Goal: Task Accomplishment & Management: Complete application form

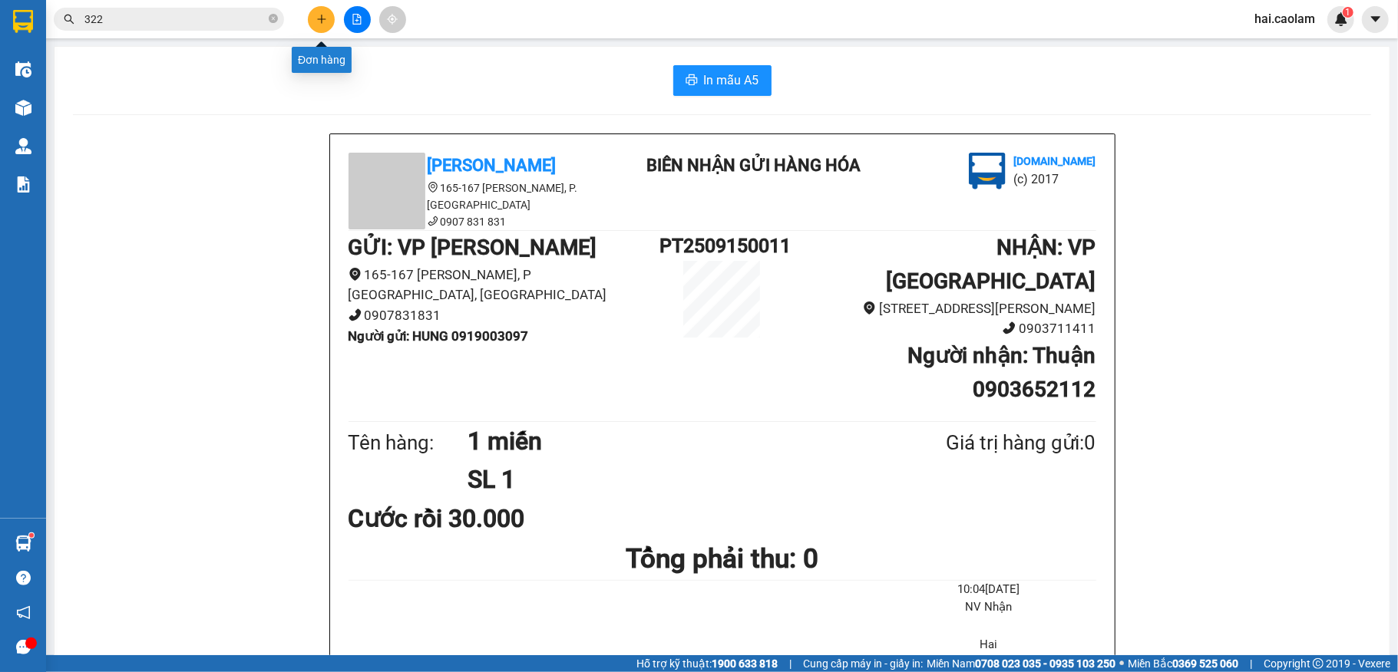
click at [329, 25] on button at bounding box center [321, 19] width 27 height 27
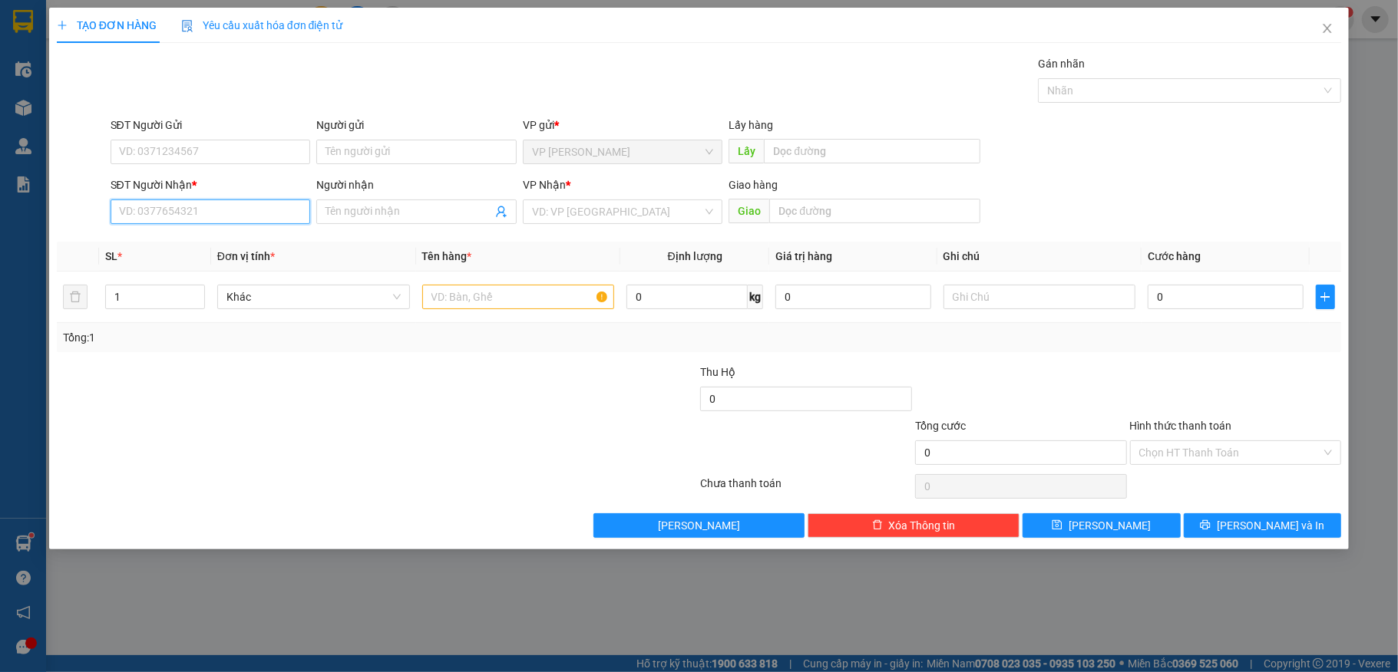
click at [213, 223] on input "SĐT Người Nhận *" at bounding box center [211, 212] width 200 height 25
click at [213, 222] on input "SĐT Người Nhận *" at bounding box center [211, 212] width 200 height 25
type input "0878889381"
click at [1207, 296] on input "0" at bounding box center [1225, 297] width 155 height 25
type input "3"
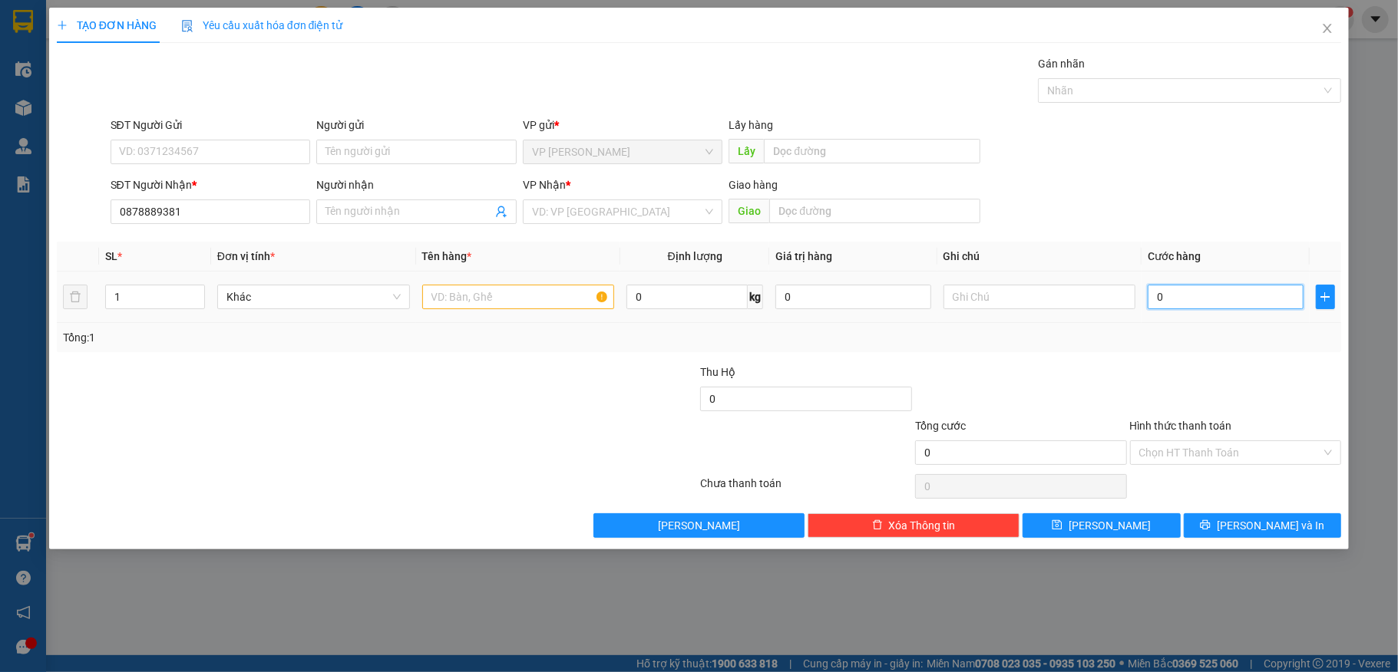
type input "3"
type input "30"
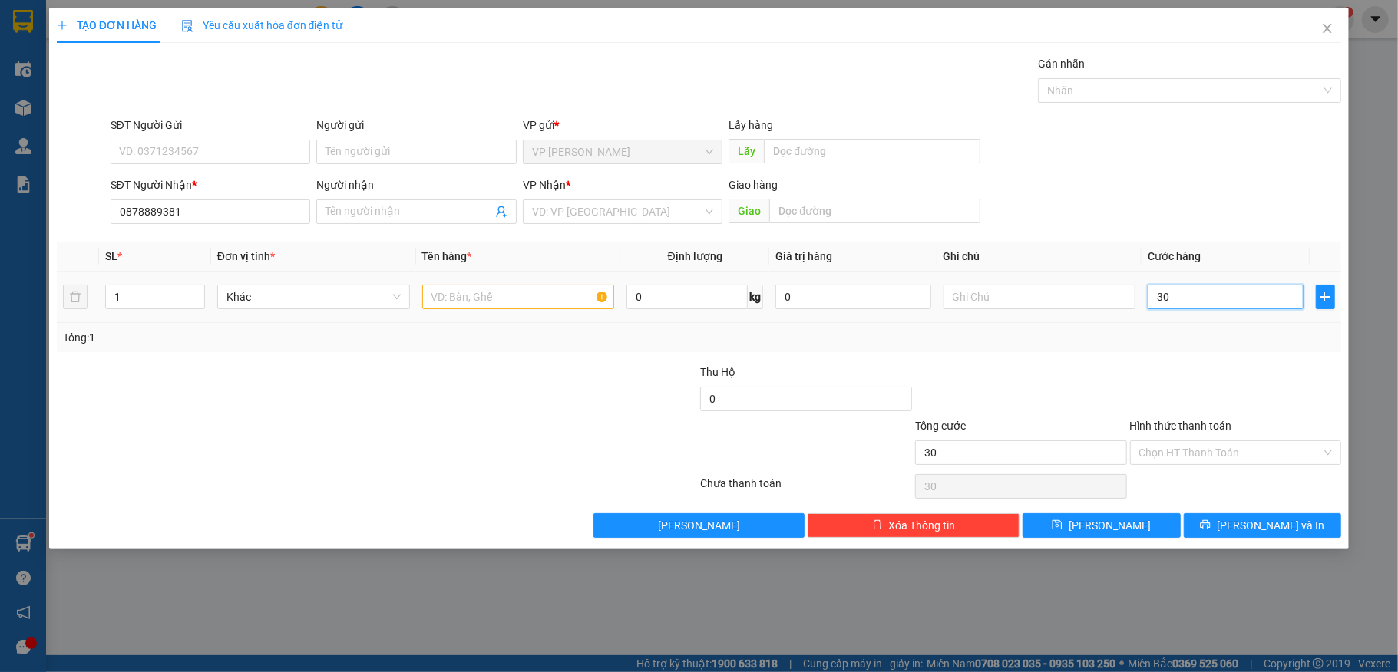
type input "300"
type input "300.000"
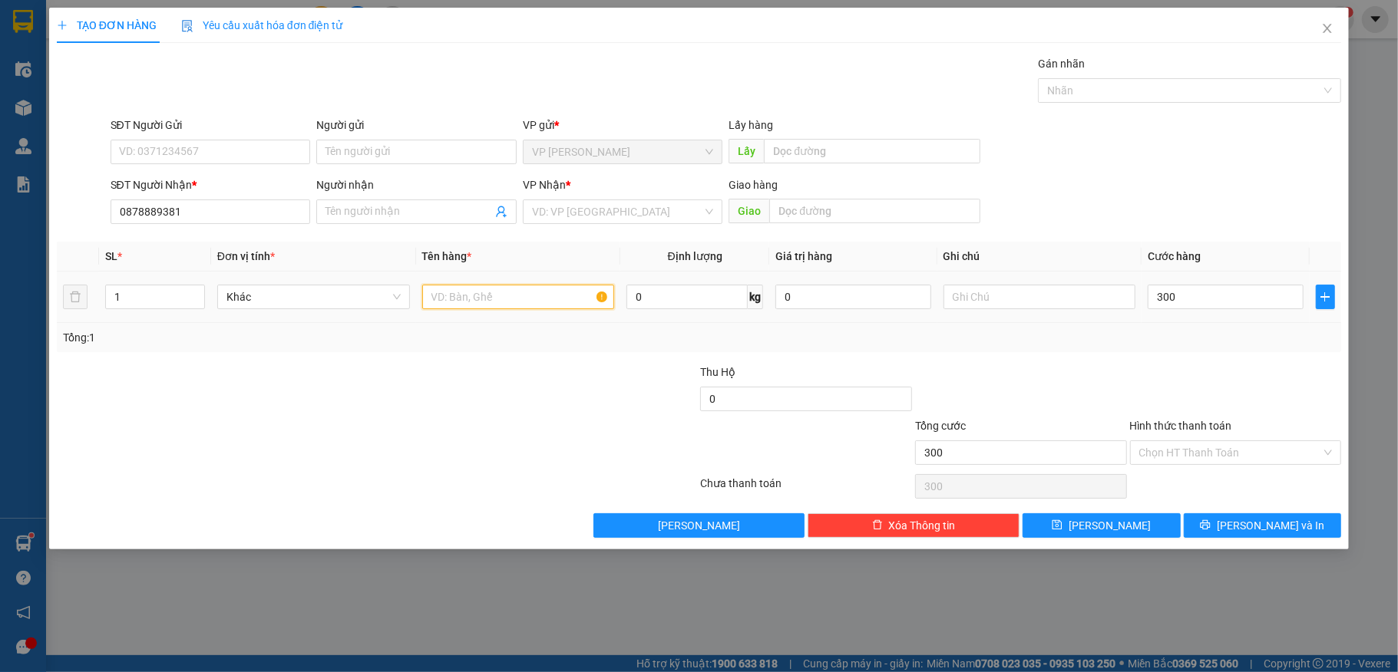
type input "300.000"
click at [523, 308] on input "text" at bounding box center [518, 297] width 193 height 25
click at [625, 149] on span "VP [PERSON_NAME]" at bounding box center [623, 151] width 182 height 23
click at [622, 152] on span "VP [PERSON_NAME]" at bounding box center [623, 151] width 182 height 23
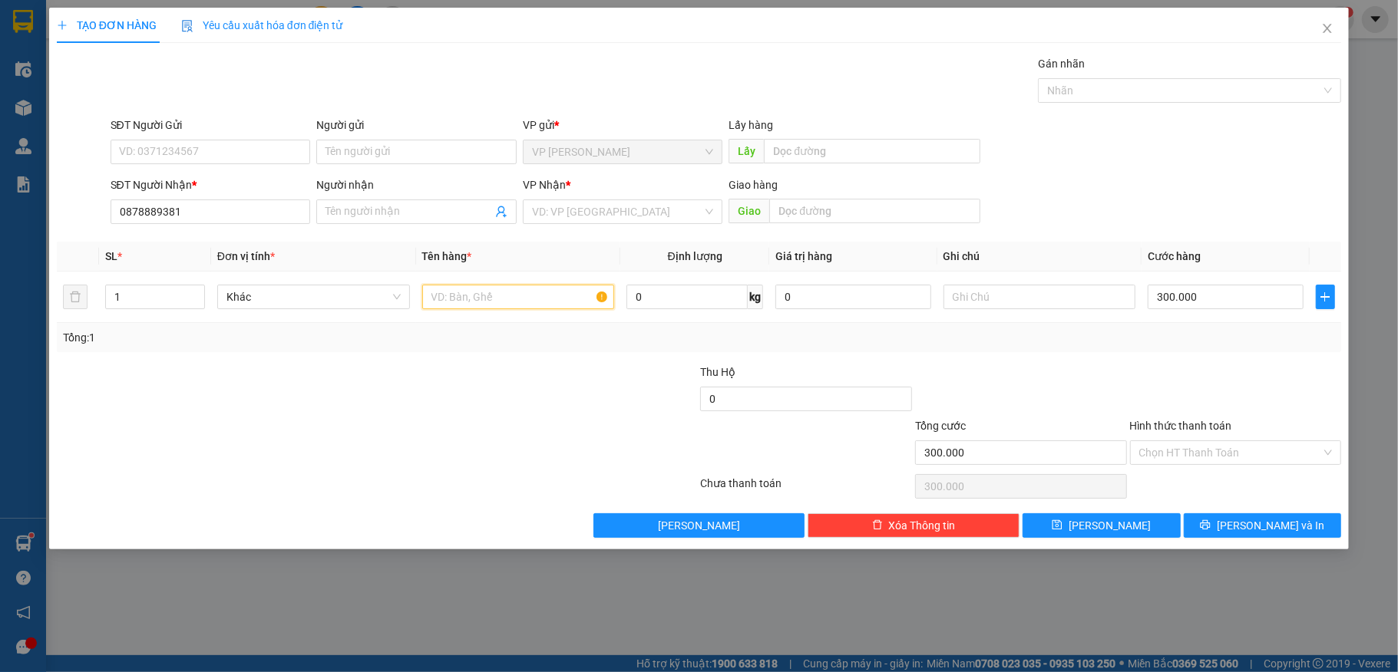
click at [625, 150] on span "VP [PERSON_NAME]" at bounding box center [623, 151] width 182 height 23
click at [387, 215] on input "Người nhận" at bounding box center [408, 211] width 167 height 17
click at [1333, 22] on span "Close" at bounding box center [1327, 29] width 43 height 43
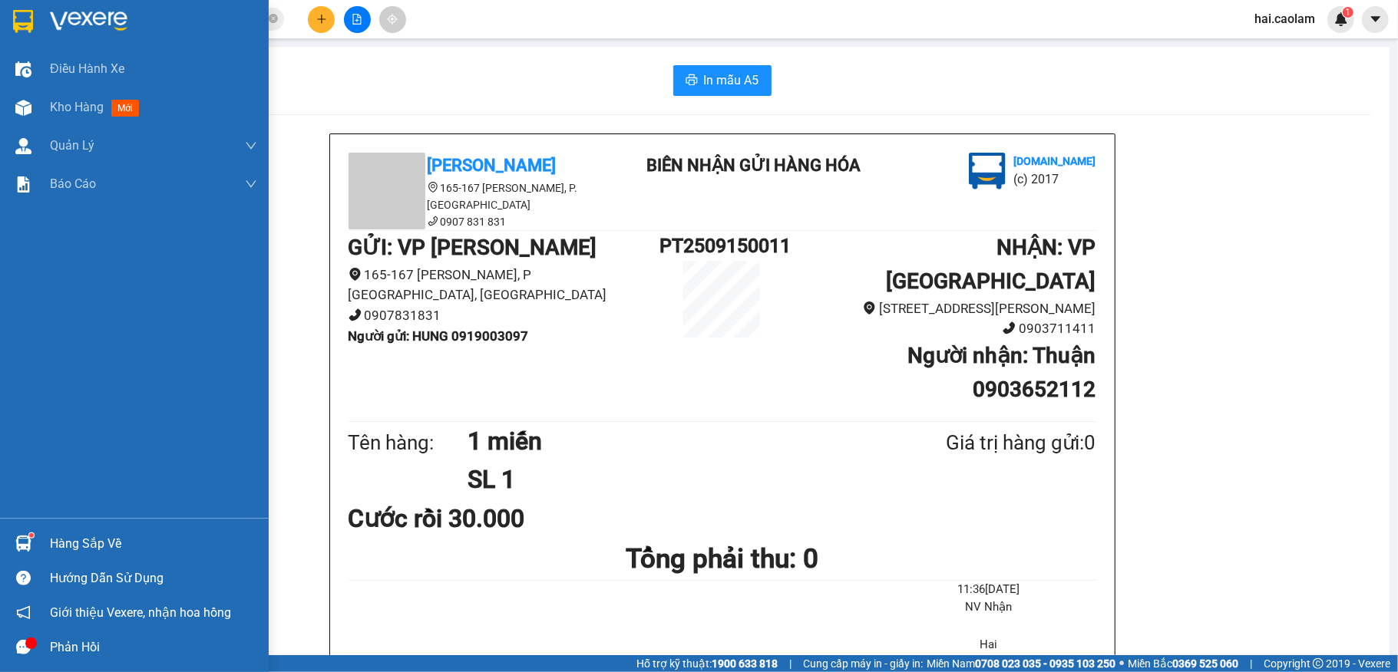
click at [26, 551] on img at bounding box center [23, 544] width 16 height 16
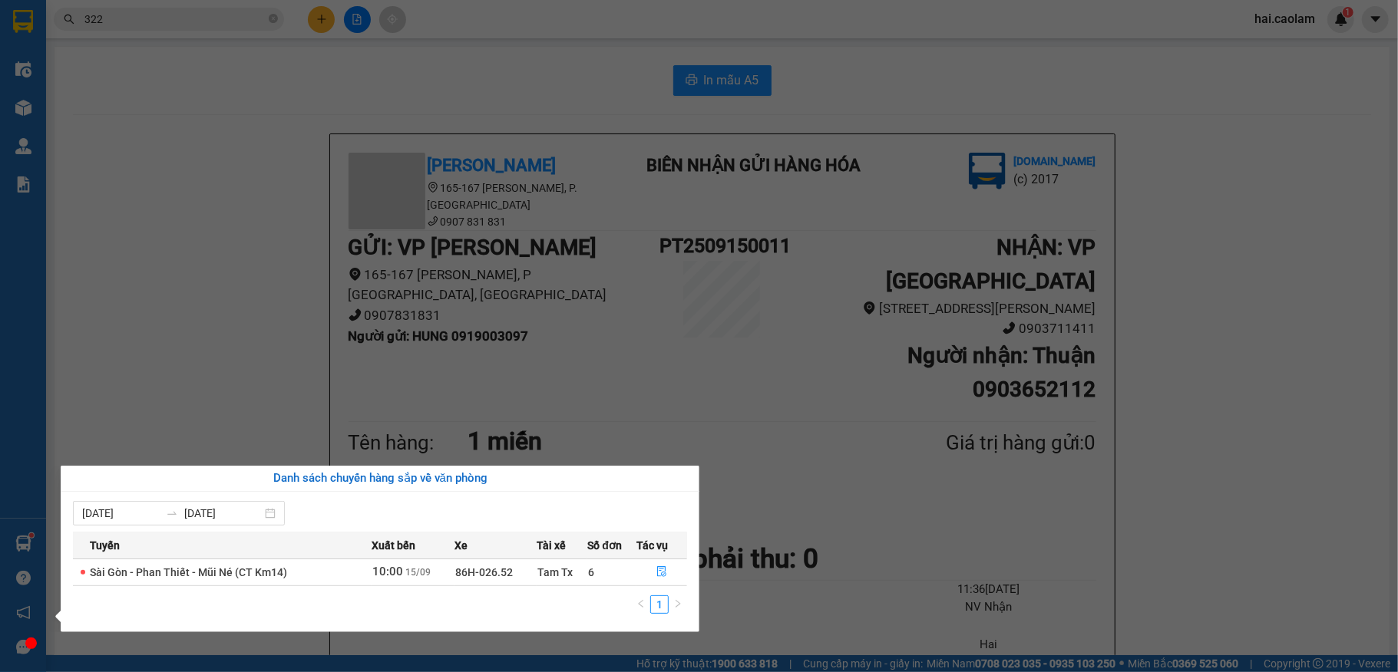
click at [263, 312] on section "Kết quả tìm kiếm ( 788 ) Bộ lọc Mã ĐH Trạng thái Món hàng Thu hộ Tổng cước Chưa…" at bounding box center [699, 336] width 1398 height 672
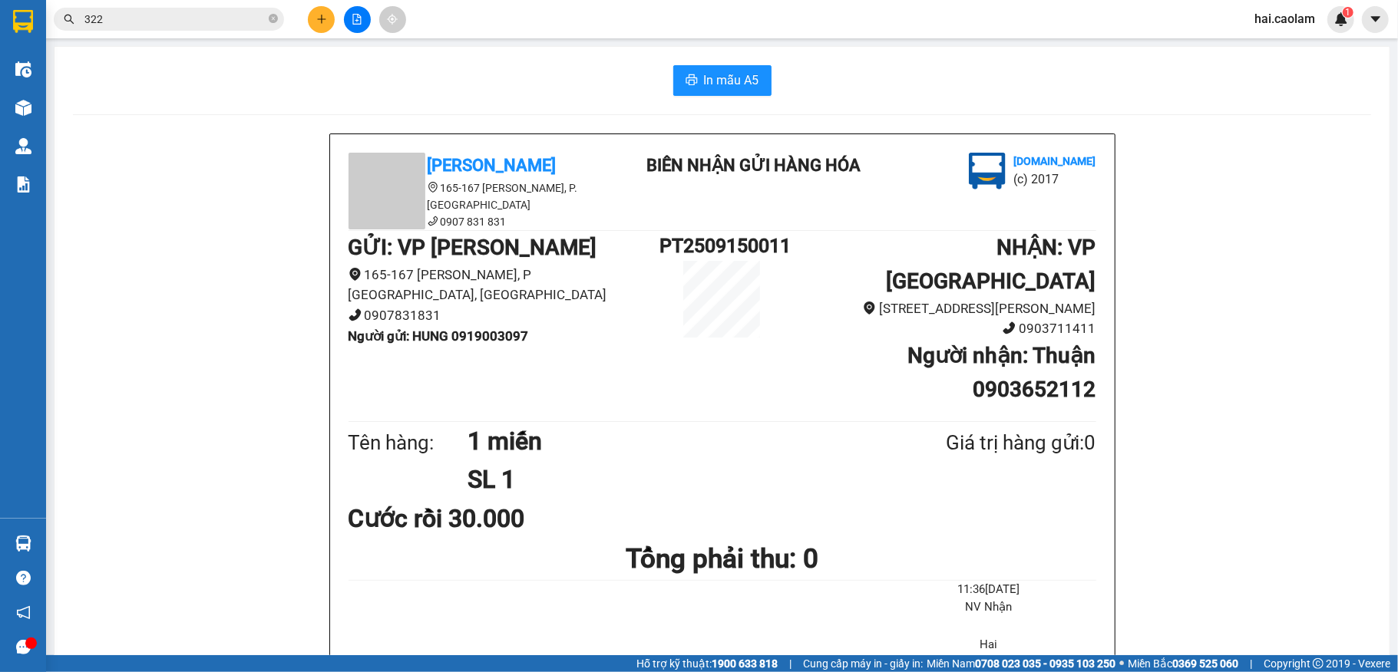
click at [359, 22] on icon "file-add" at bounding box center [357, 19] width 11 height 11
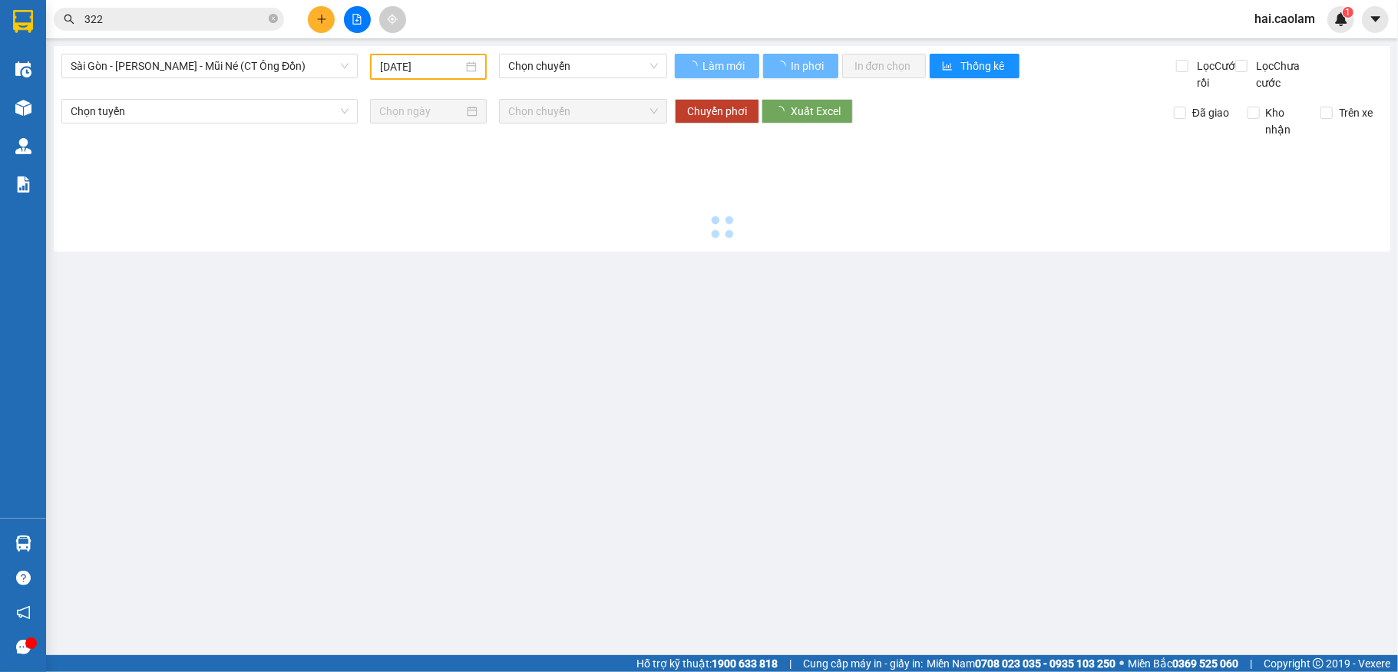
type input "[DATE]"
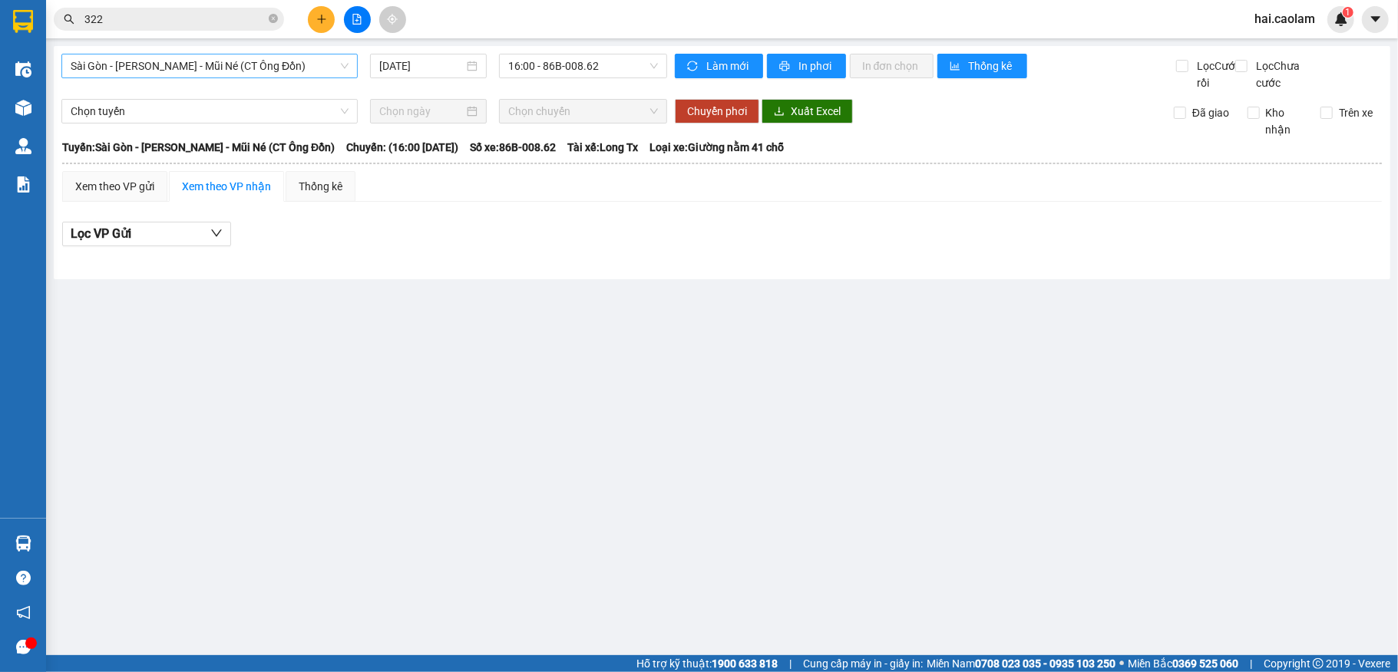
click at [281, 68] on span "Sài Gòn - [PERSON_NAME] - Mũi Né (CT Ông Đồn)" at bounding box center [210, 65] width 278 height 23
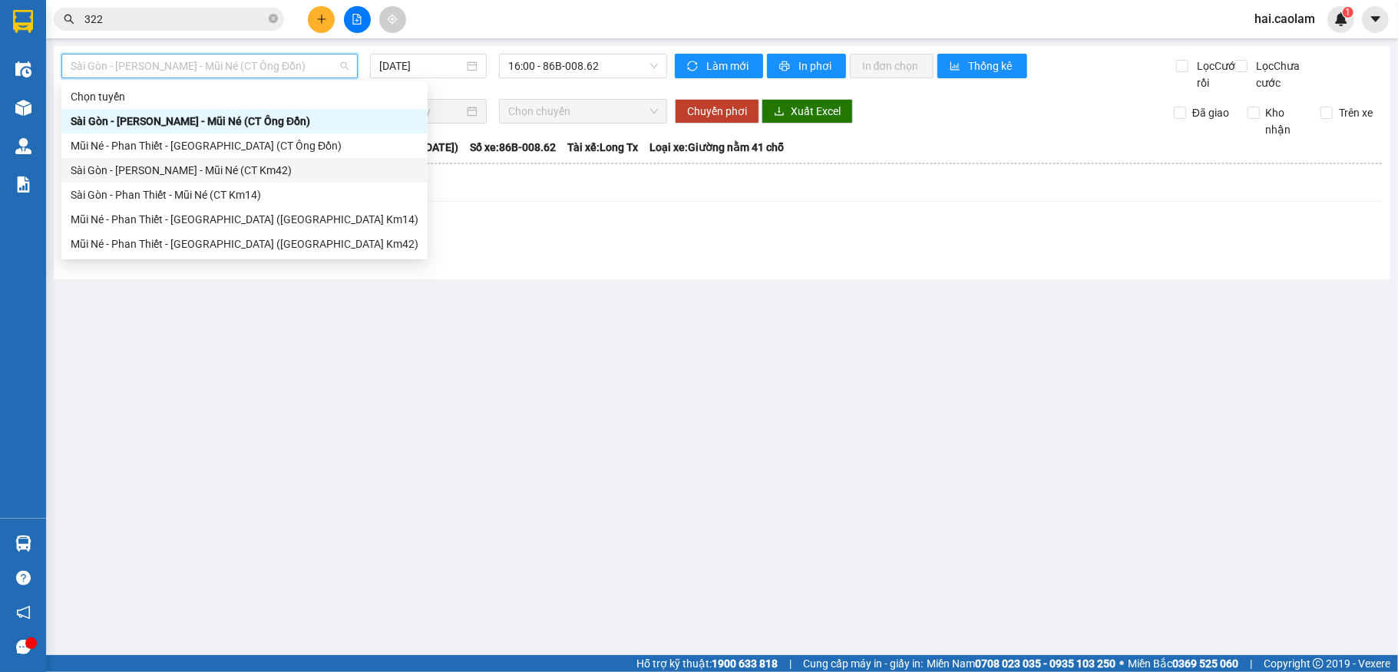
click at [266, 172] on div "Sài Gòn - [PERSON_NAME] - Mũi Né (CT Km42)" at bounding box center [245, 170] width 348 height 17
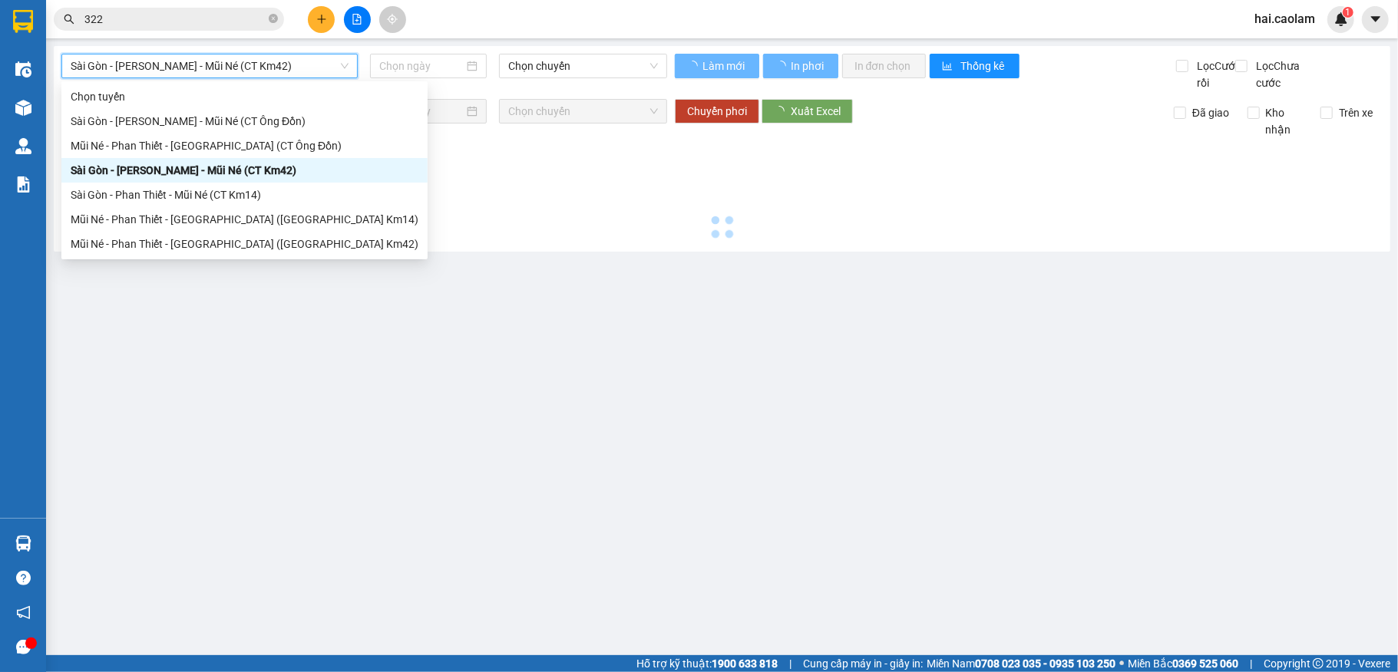
type input "[DATE]"
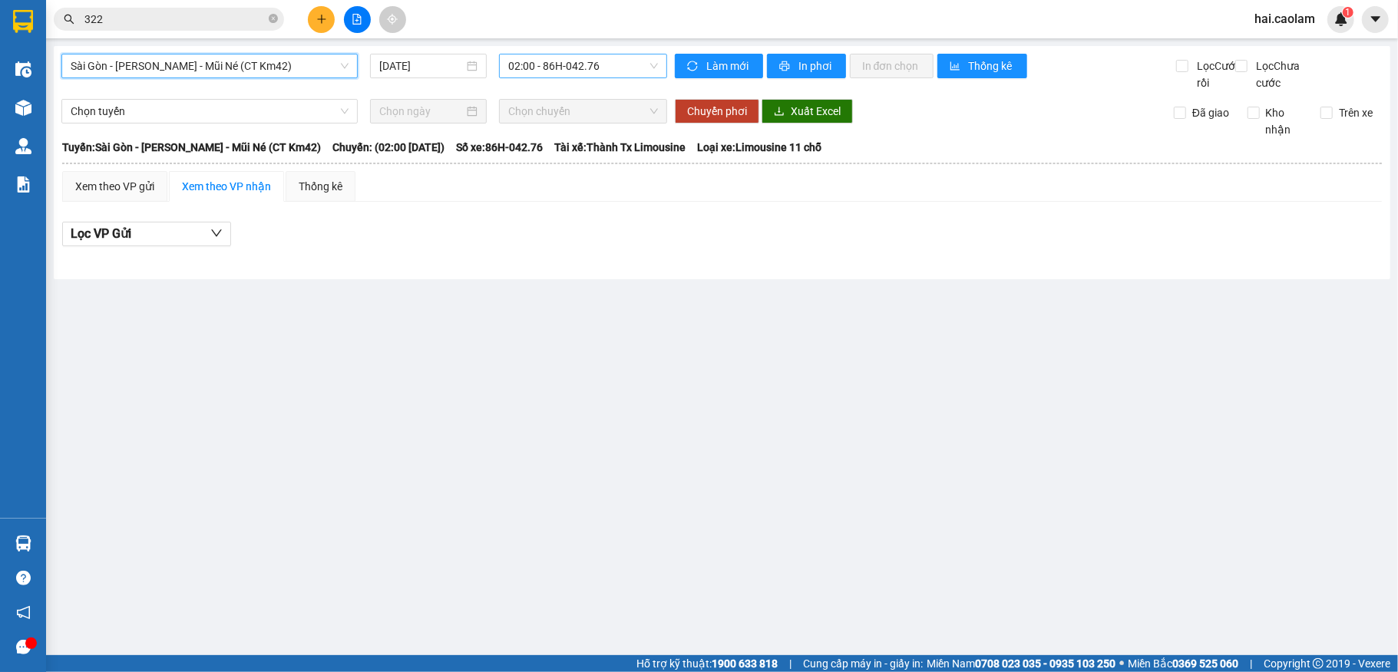
click at [539, 63] on span "02:00 - 86H-042.76" at bounding box center [583, 65] width 150 height 23
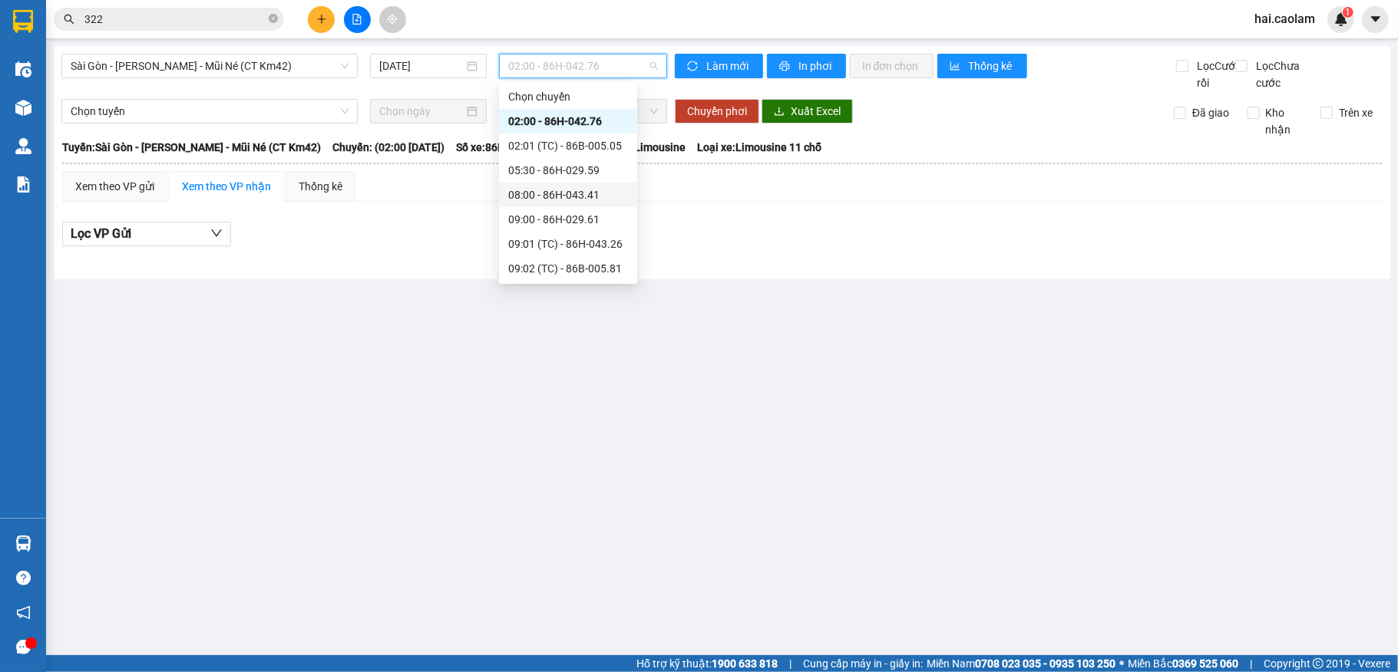
click at [535, 191] on div "08:00 - 86H-043.41" at bounding box center [568, 195] width 120 height 17
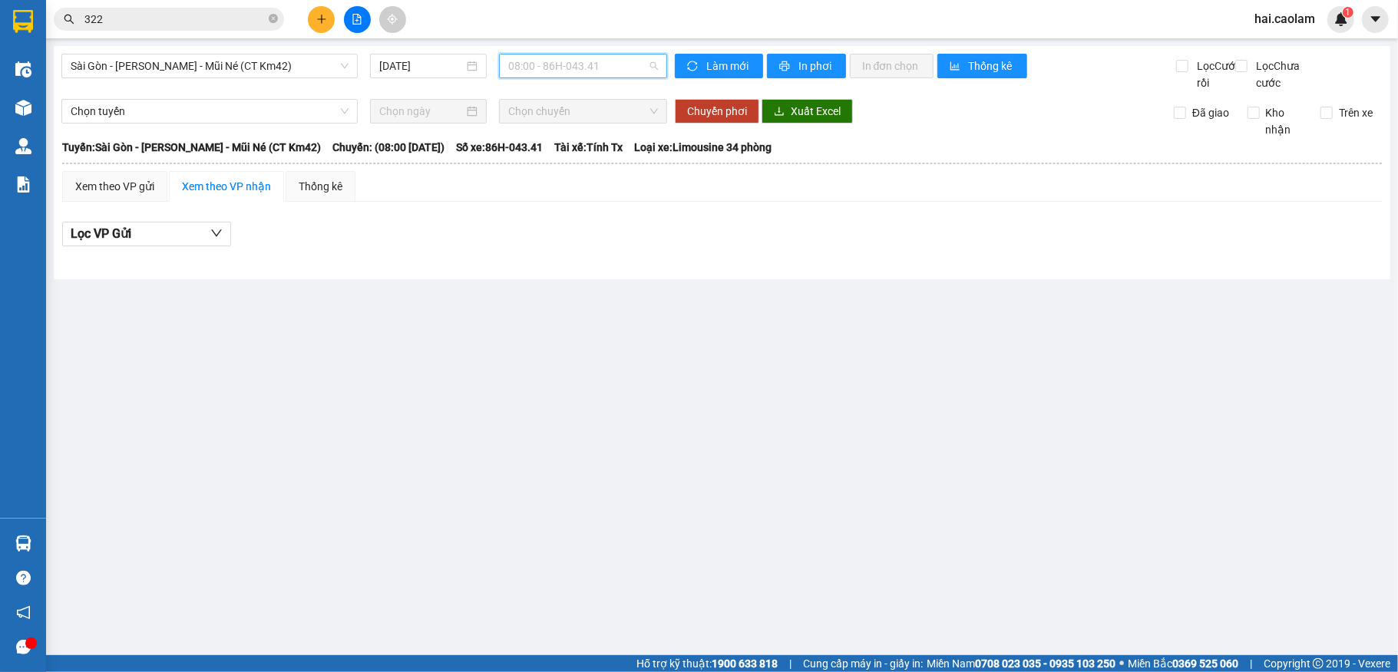
click at [578, 74] on span "08:00 - 86H-043.41" at bounding box center [583, 65] width 150 height 23
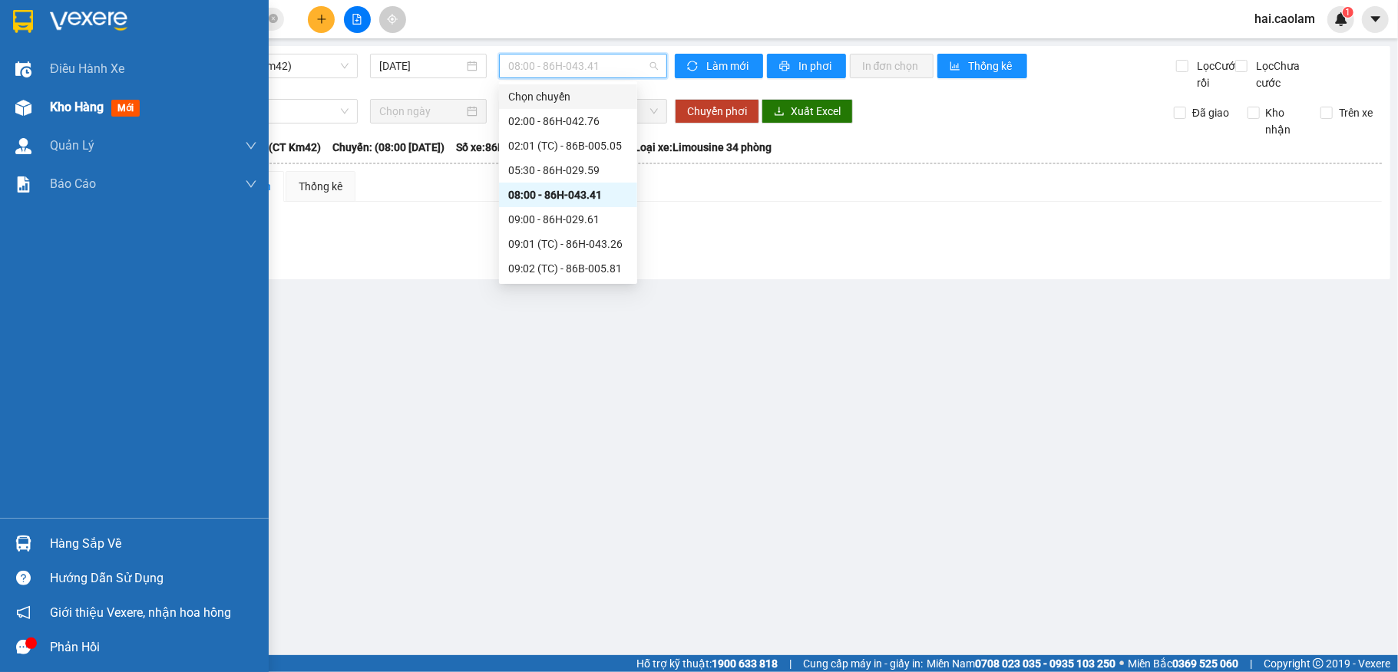
click at [25, 100] on img at bounding box center [23, 108] width 16 height 16
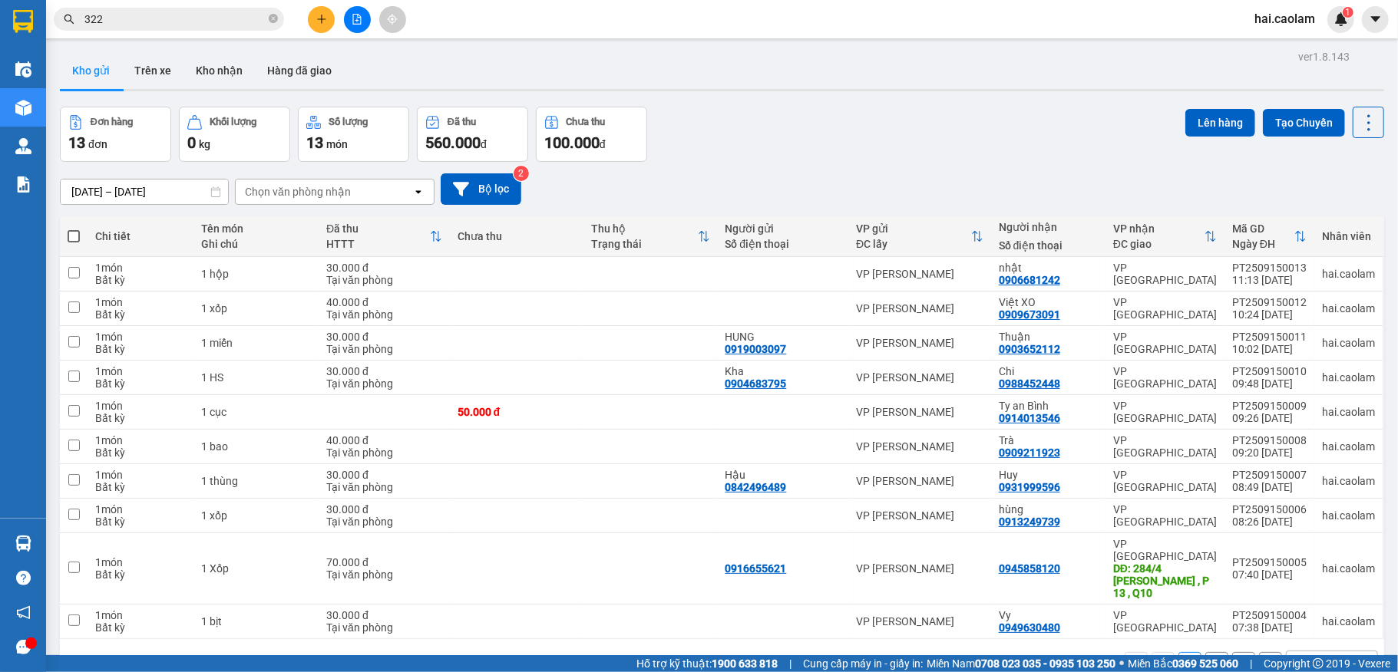
click at [956, 157] on div "Đơn hàng 13 đơn Khối lượng 0 kg Số lượng 13 món Đã thu 560.000 đ Chưa thu 100.0…" at bounding box center [722, 134] width 1324 height 55
click at [967, 157] on div "Đơn hàng 13 đơn Khối lượng 0 kg Số lượng 13 món Đã thu 560.000 đ Chưa thu 100.0…" at bounding box center [722, 134] width 1324 height 55
click at [981, 149] on div "Đơn hàng 13 đơn Khối lượng 0 kg Số lượng 13 món Đã thu 560.000 đ Chưa thu 100.0…" at bounding box center [722, 134] width 1324 height 55
click at [158, 18] on input "322" at bounding box center [174, 19] width 181 height 17
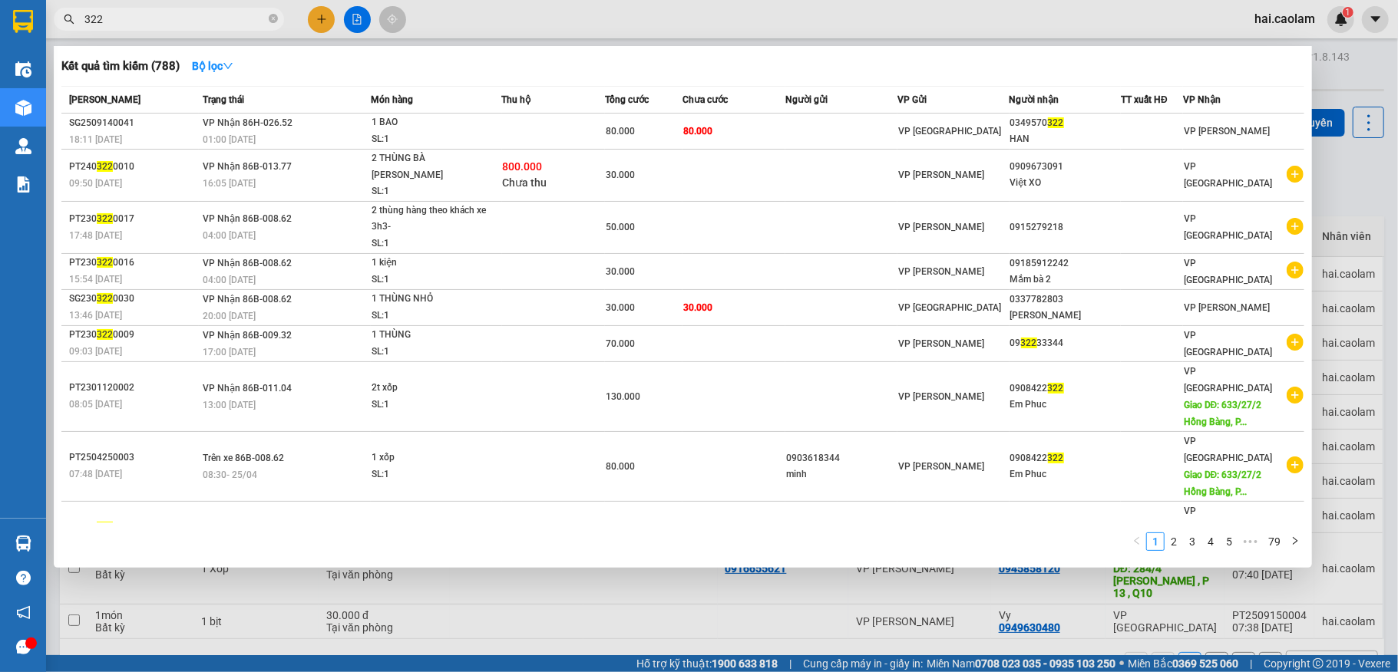
click at [158, 18] on input "322" at bounding box center [174, 19] width 181 height 17
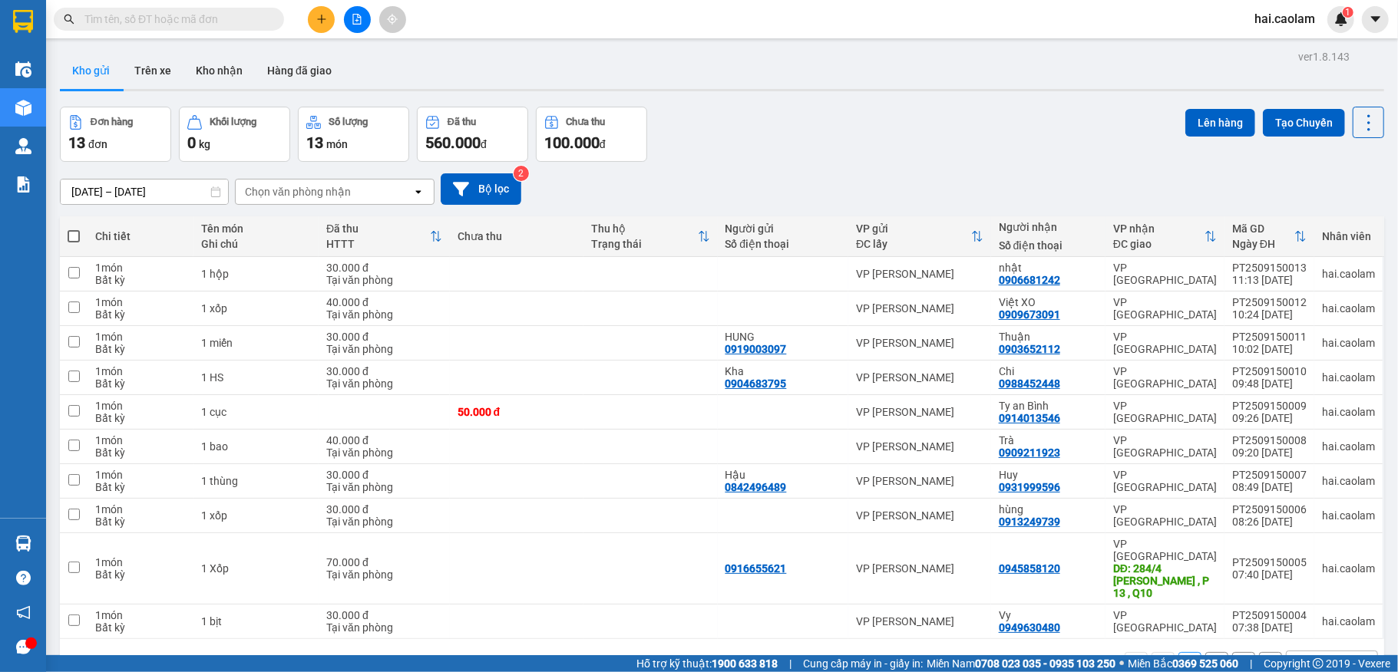
click at [891, 152] on div "Đơn hàng 13 đơn Khối lượng 0 kg Số lượng 13 món Đã thu 560.000 đ Chưa thu 100.0…" at bounding box center [722, 134] width 1324 height 55
